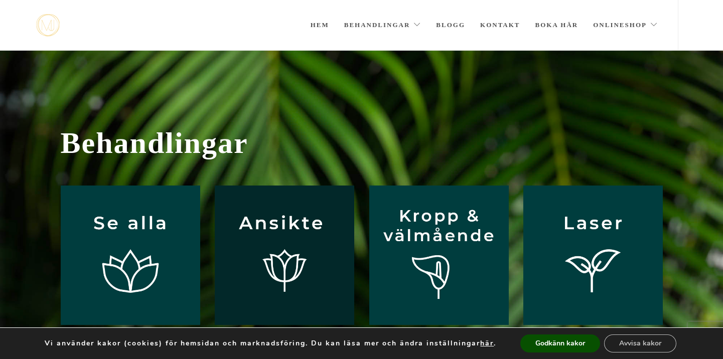
click at [263, 248] on img at bounding box center [285, 256] width 140 height 140
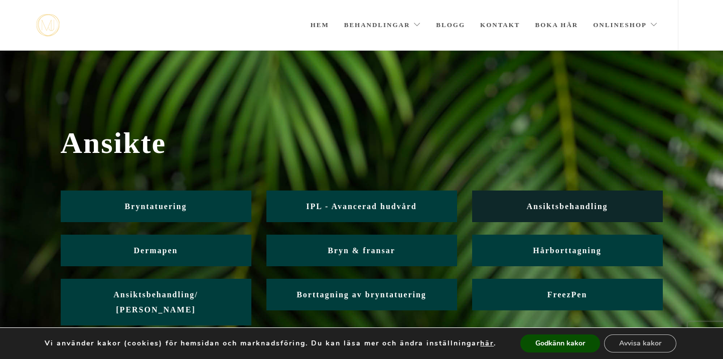
click at [544, 203] on span "Ansiktsbehandling" at bounding box center [567, 206] width 81 height 9
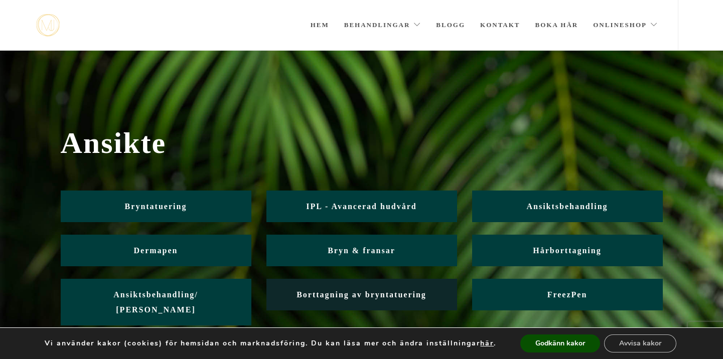
click at [333, 295] on span "Borttagning av bryntatuering" at bounding box center [362, 295] width 130 height 9
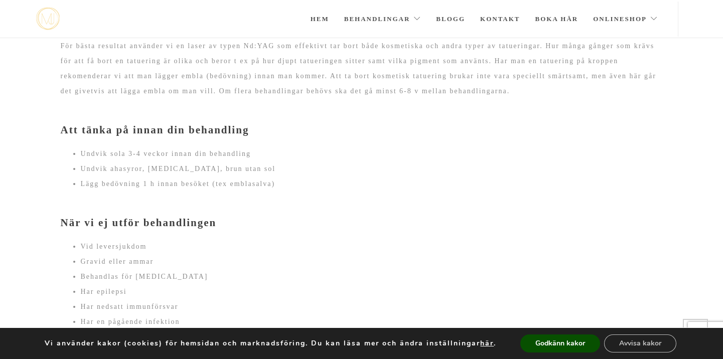
scroll to position [910, 0]
